Goal: Browse casually: Explore the website without a specific task or goal

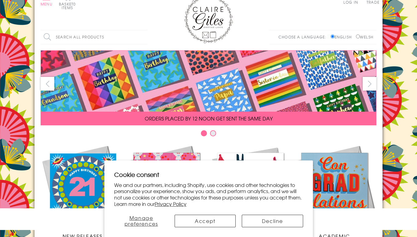
scroll to position [12, 0]
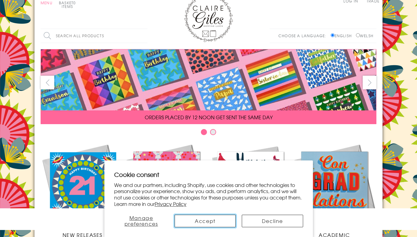
click at [224, 222] on button "Accept" at bounding box center [205, 221] width 61 height 13
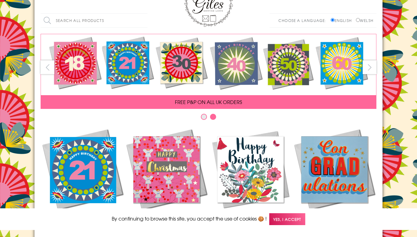
scroll to position [28, 0]
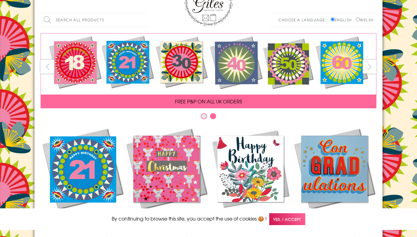
click at [370, 66] on button "next" at bounding box center [370, 67] width 14 height 14
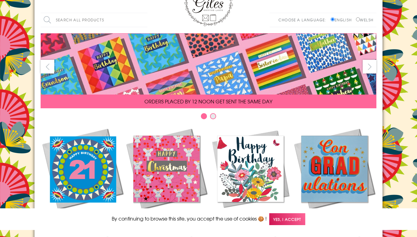
click at [371, 69] on button "next" at bounding box center [370, 67] width 14 height 14
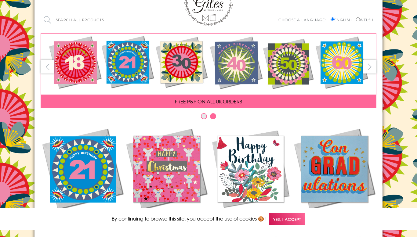
click at [369, 71] on button "next" at bounding box center [370, 67] width 14 height 14
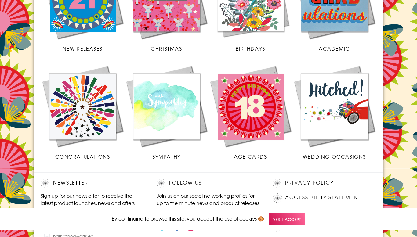
scroll to position [204, 0]
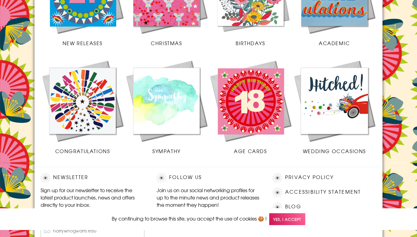
click at [188, 119] on img at bounding box center [167, 101] width 84 height 84
click at [365, 142] on img at bounding box center [334, 101] width 84 height 84
click at [356, 72] on img at bounding box center [334, 101] width 84 height 84
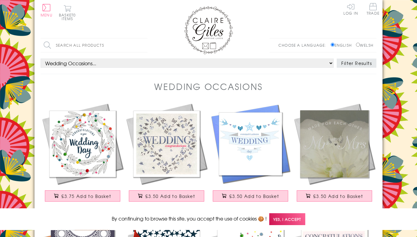
click at [337, 132] on img at bounding box center [334, 144] width 84 height 84
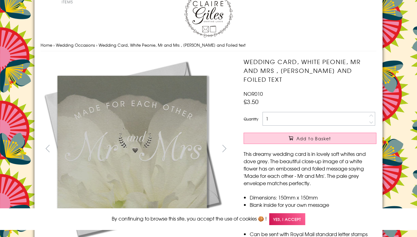
scroll to position [16, 0]
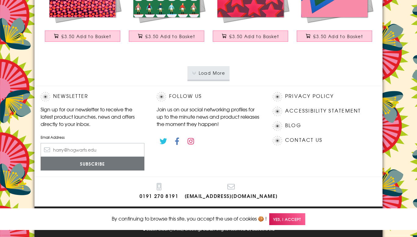
scroll to position [1239, 0]
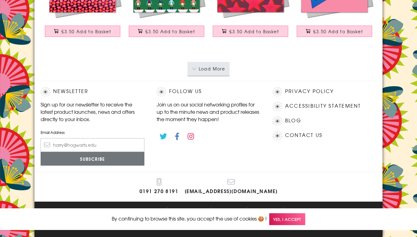
click at [221, 72] on button "Load More" at bounding box center [208, 68] width 42 height 13
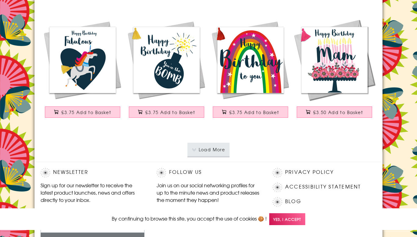
scroll to position [2341, 0]
